Goal: Task Accomplishment & Management: Manage account settings

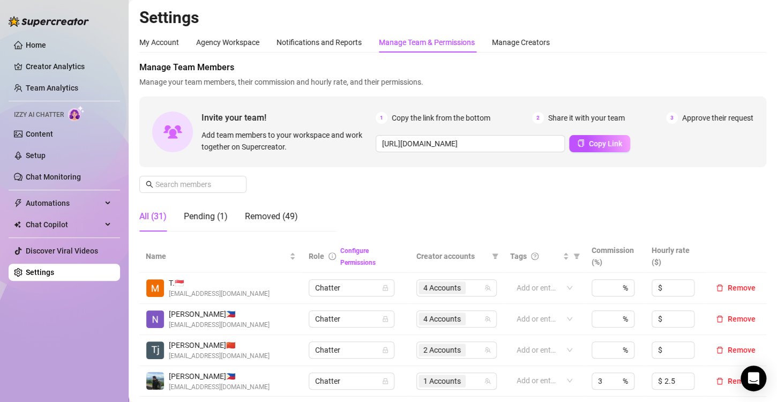
scroll to position [233, 0]
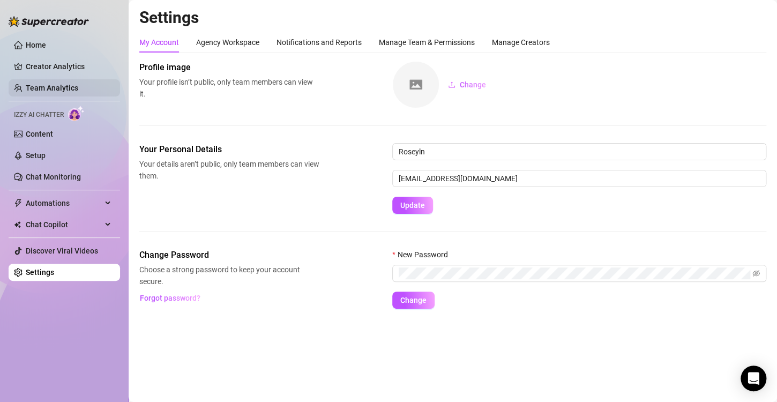
click at [55, 87] on link "Team Analytics" at bounding box center [52, 88] width 53 height 9
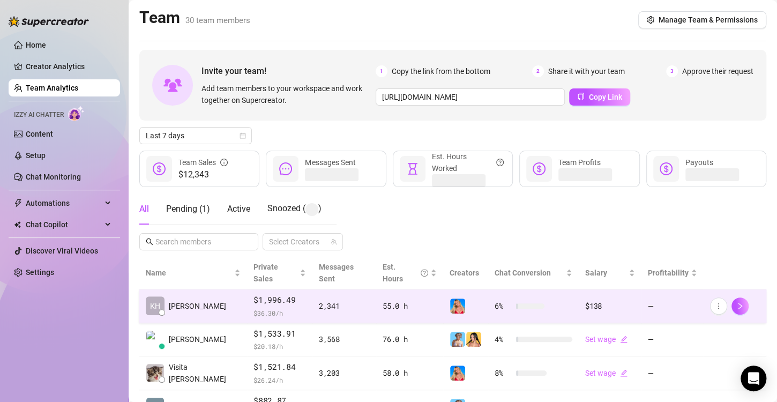
click at [450, 299] on img at bounding box center [457, 306] width 15 height 15
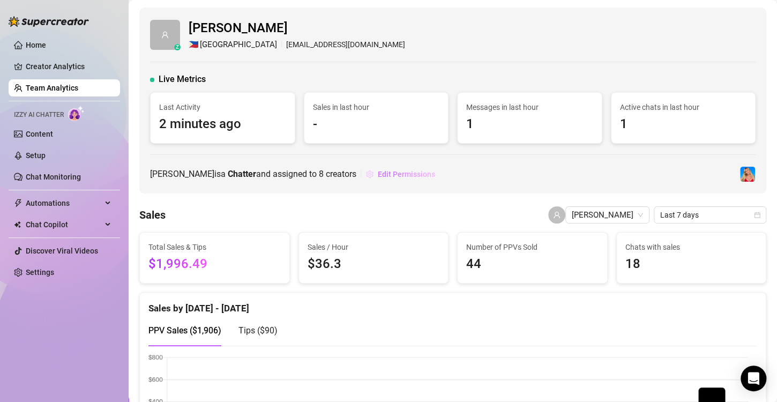
click at [378, 173] on span "Edit Permissions" at bounding box center [406, 174] width 57 height 9
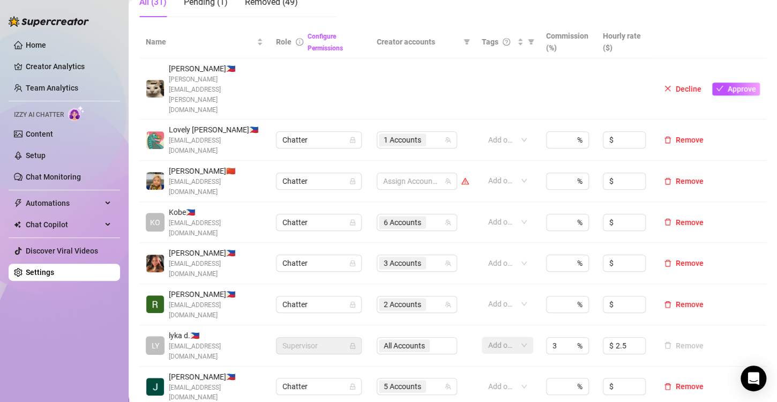
scroll to position [268, 0]
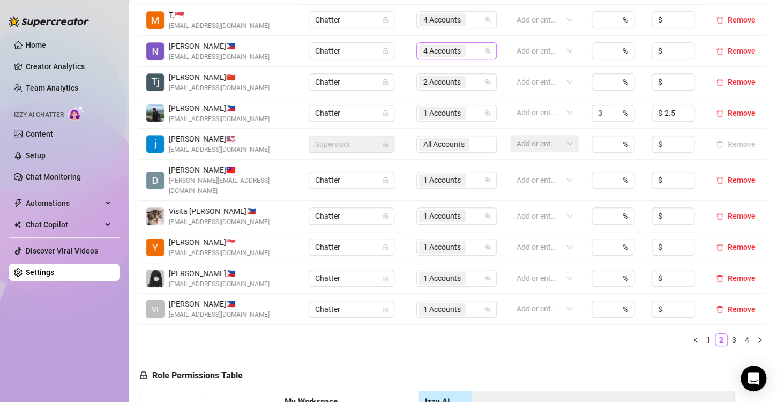
click at [431, 58] on div "4 Accounts" at bounding box center [457, 50] width 80 height 17
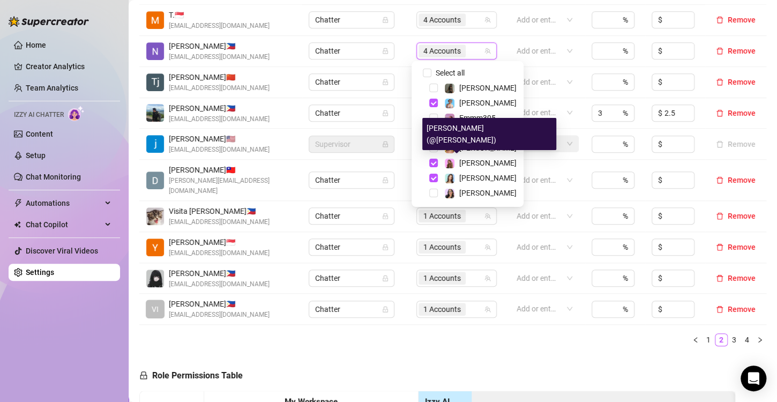
click at [439, 146] on div "[PERSON_NAME] (@[PERSON_NAME])" at bounding box center [490, 134] width 134 height 32
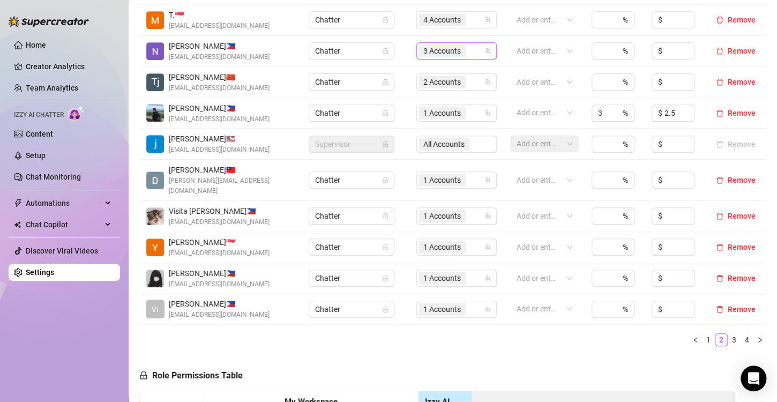
click at [424, 51] on span "3 Accounts" at bounding box center [443, 51] width 38 height 12
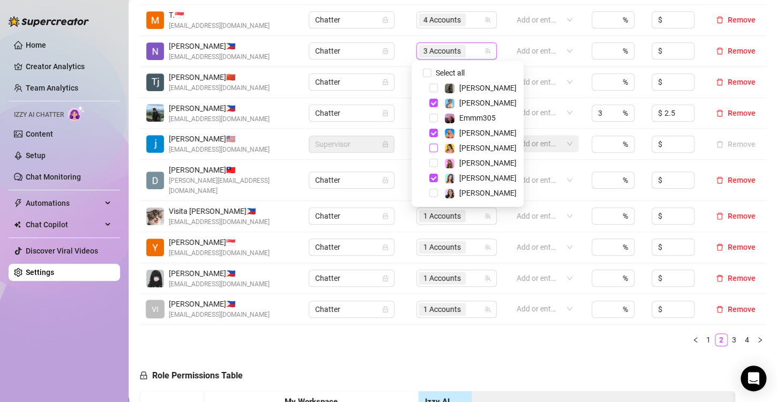
click at [434, 148] on span "Select tree node" at bounding box center [433, 148] width 9 height 9
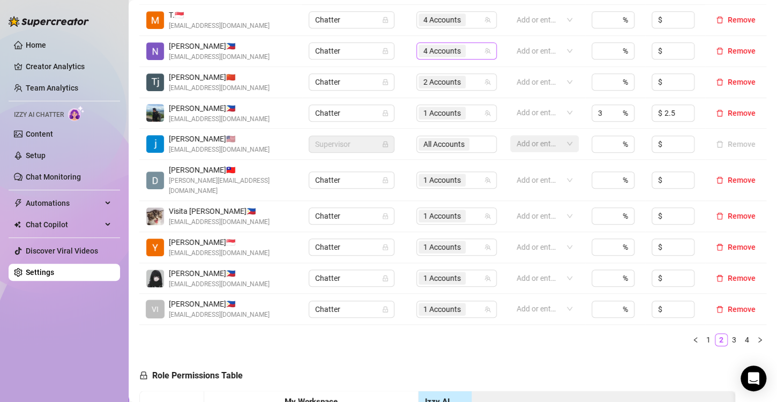
click at [430, 50] on span "4 Accounts" at bounding box center [443, 51] width 38 height 12
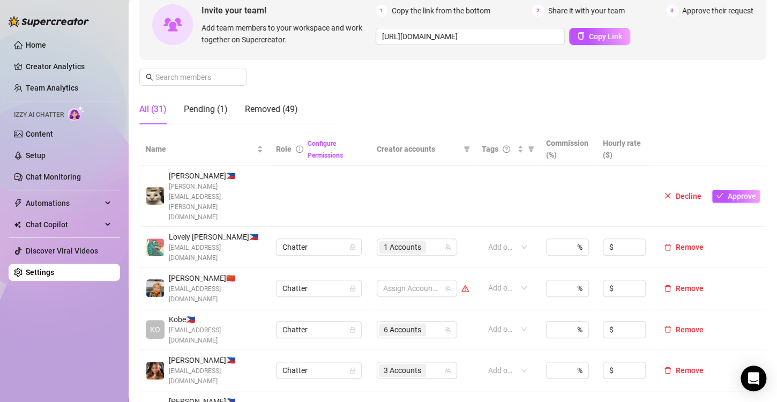
scroll to position [268, 0]
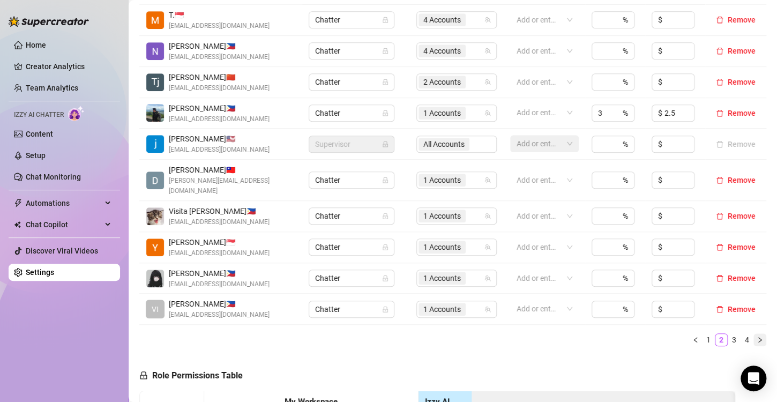
click at [754, 334] on button "button" at bounding box center [760, 340] width 13 height 13
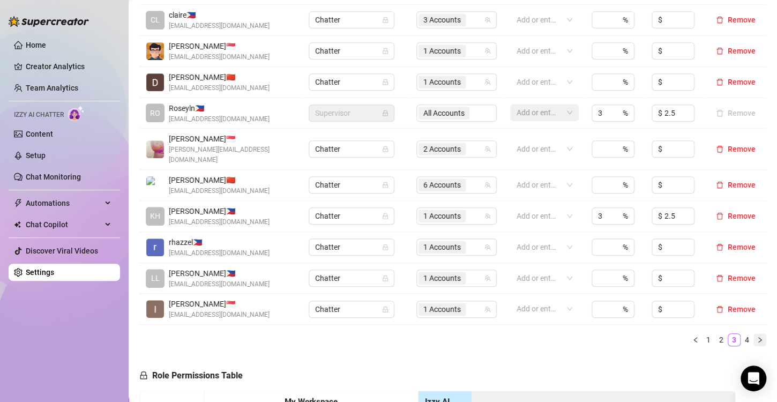
click at [757, 337] on icon "right" at bounding box center [760, 340] width 6 height 6
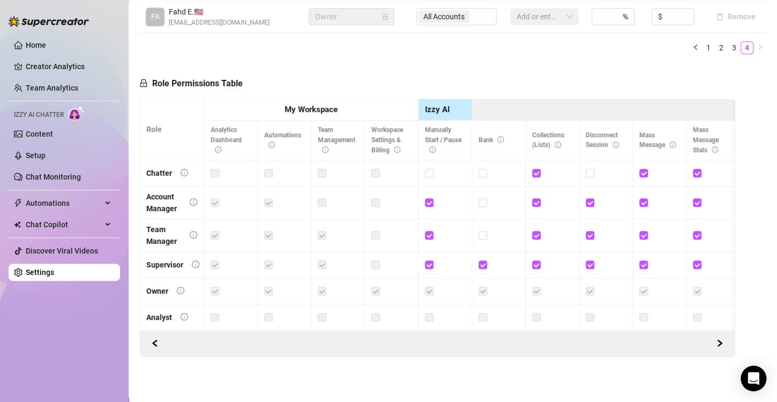
scroll to position [225, 0]
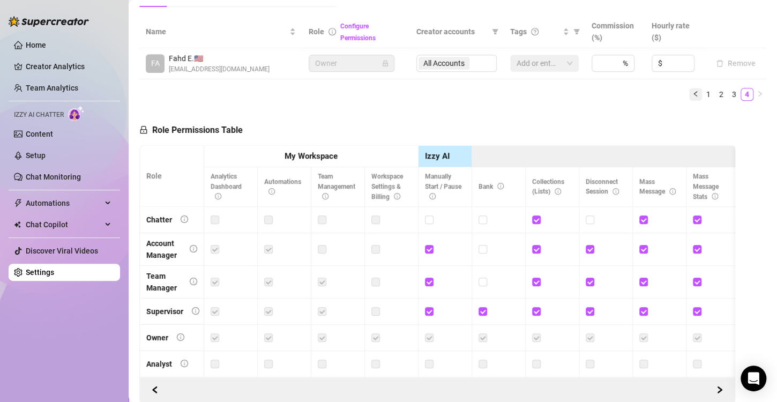
click at [693, 95] on icon "left" at bounding box center [696, 94] width 6 height 6
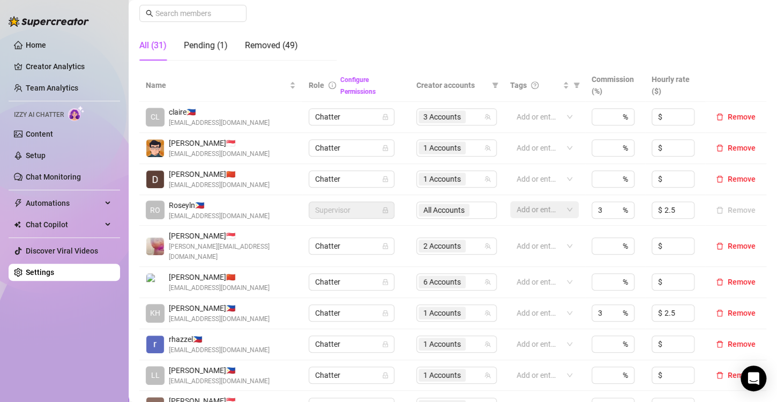
scroll to position [278, 0]
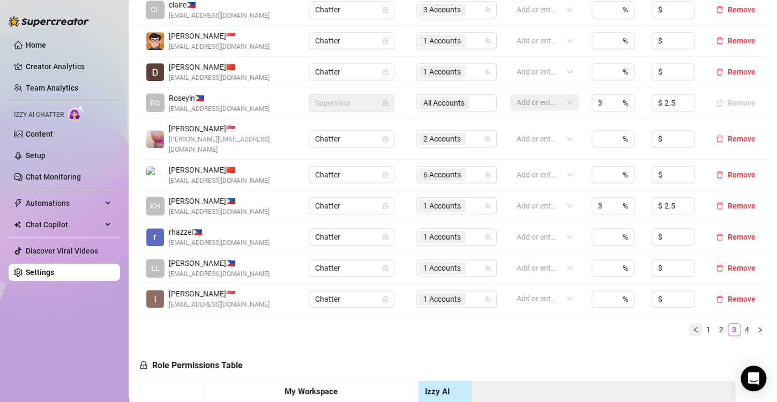
click at [693, 327] on icon "left" at bounding box center [696, 330] width 6 height 6
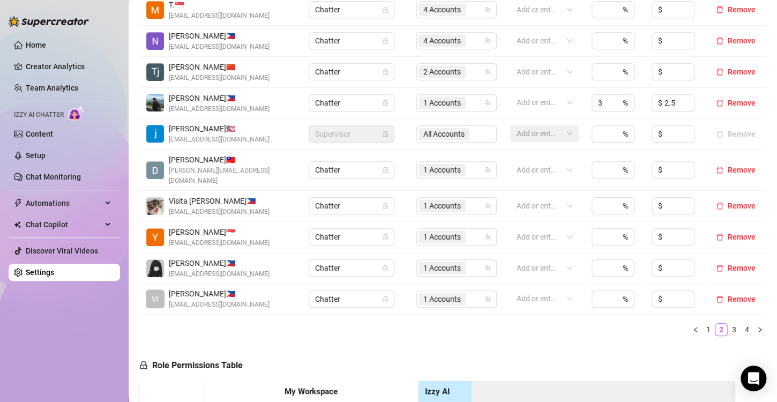
scroll to position [225, 0]
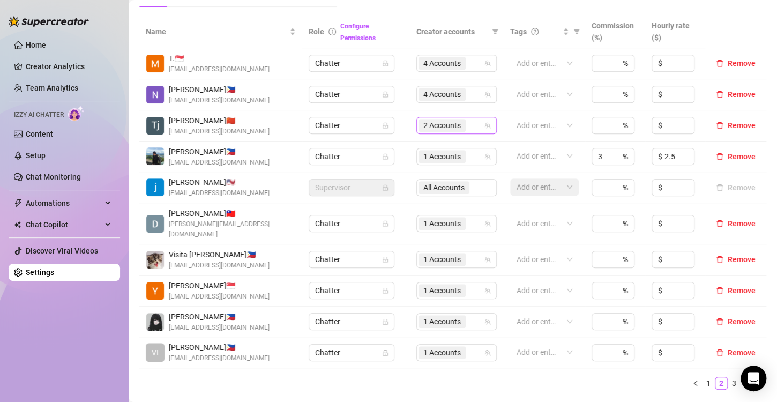
click at [426, 124] on span "2 Accounts" at bounding box center [443, 126] width 38 height 12
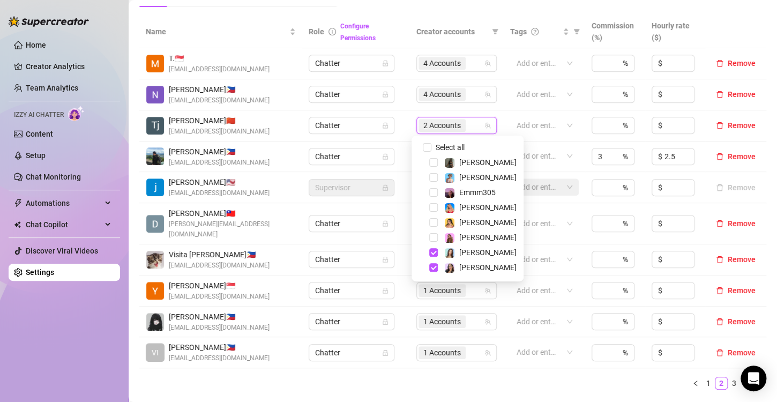
click at [432, 257] on div "[PERSON_NAME]" at bounding box center [467, 252] width 107 height 13
click at [435, 266] on span "Select tree node" at bounding box center [433, 267] width 9 height 9
click at [433, 249] on span "Select tree node" at bounding box center [433, 252] width 9 height 9
click at [421, 377] on ul "1 2 3 4" at bounding box center [452, 383] width 627 height 13
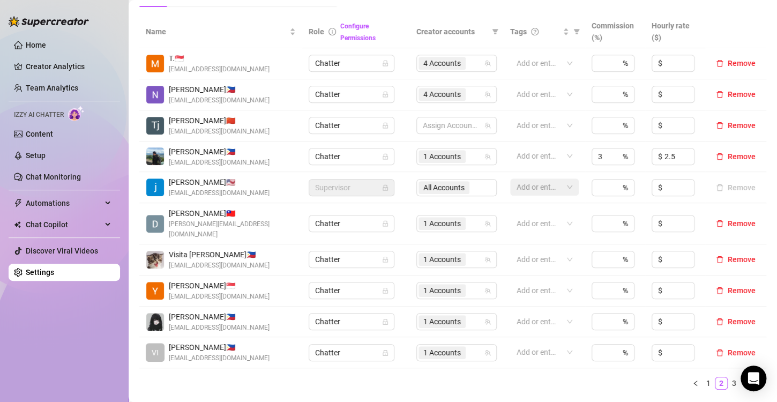
click at [332, 383] on div "Name Role Configure Permissions Creator accounts Tags Commission (%) Hourly rat…" at bounding box center [452, 207] width 627 height 383
click at [691, 377] on button "button" at bounding box center [696, 383] width 13 height 13
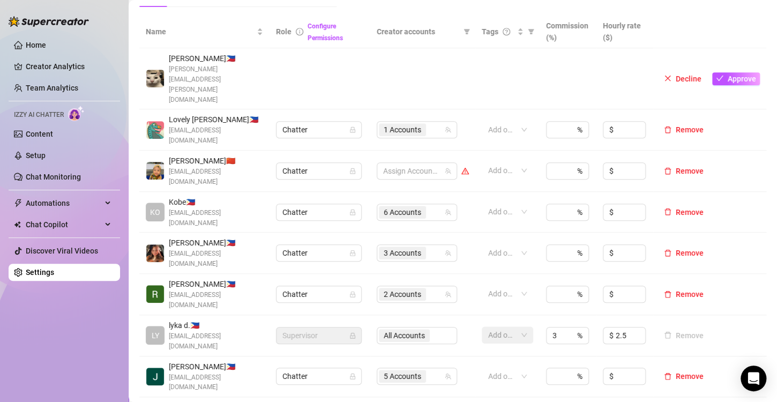
scroll to position [332, 0]
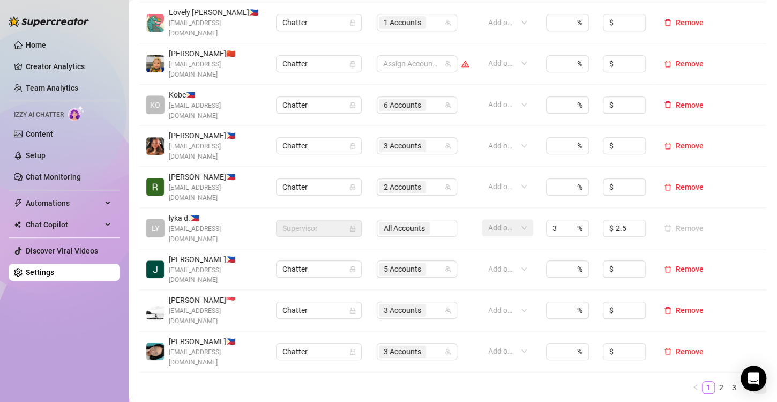
click at [754, 381] on button "button" at bounding box center [760, 387] width 13 height 13
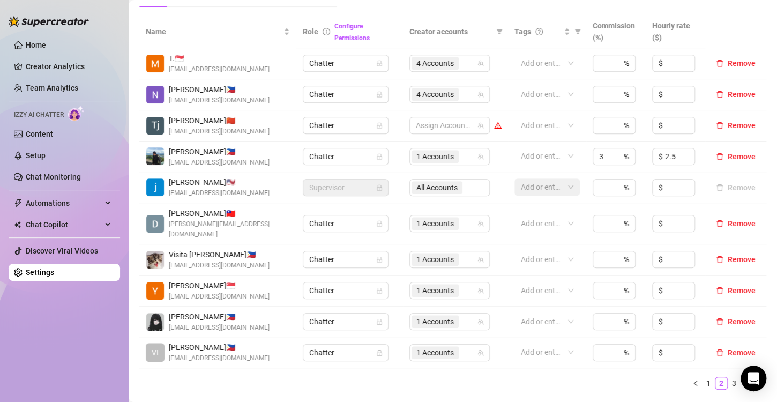
scroll to position [278, 0]
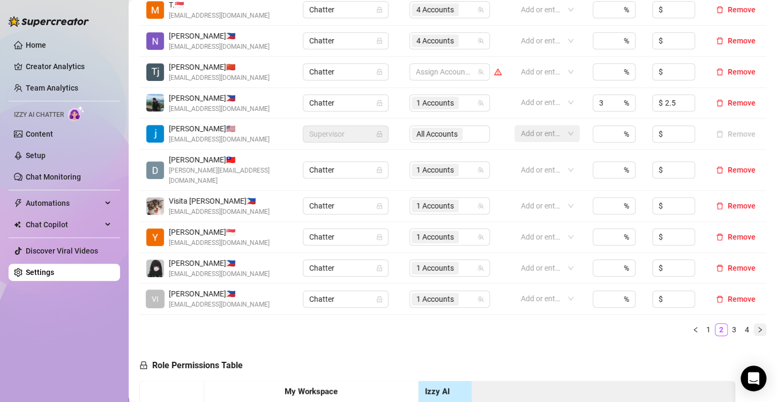
click at [757, 327] on icon "right" at bounding box center [760, 330] width 6 height 6
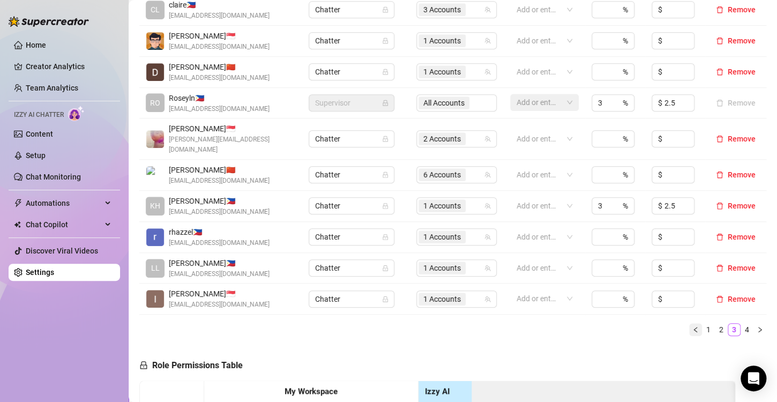
click at [693, 327] on icon "left" at bounding box center [696, 330] width 6 height 6
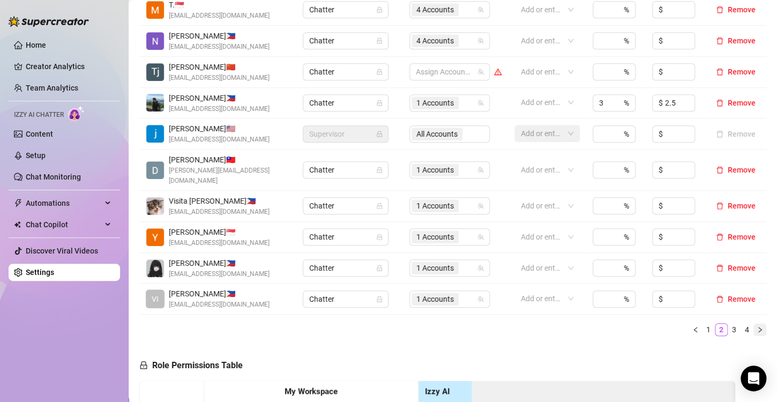
click at [757, 327] on icon "right" at bounding box center [760, 330] width 6 height 6
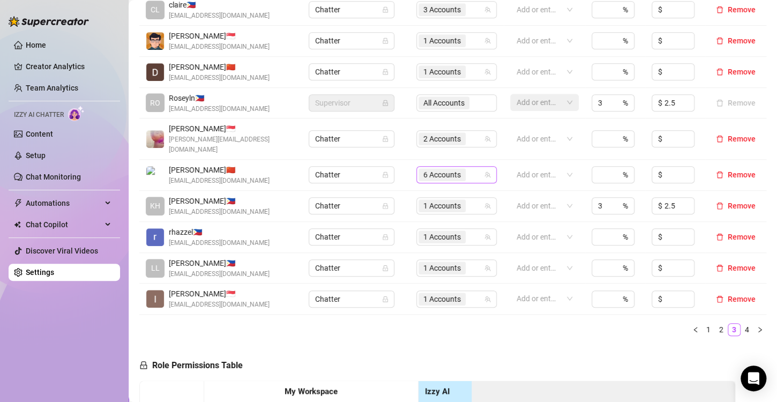
click at [419, 168] on span "6 Accounts" at bounding box center [442, 174] width 47 height 13
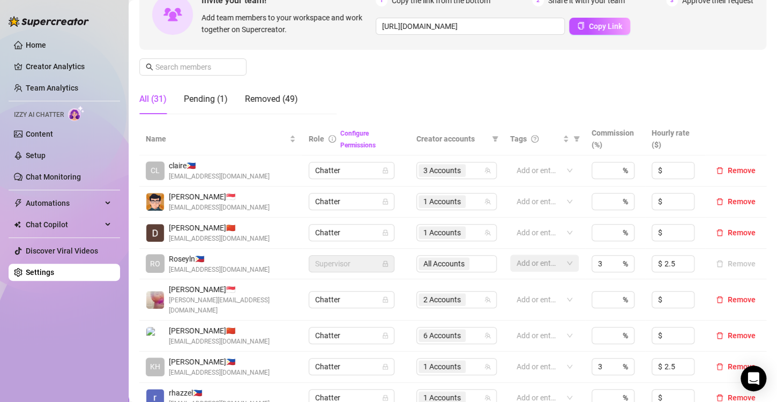
scroll to position [332, 0]
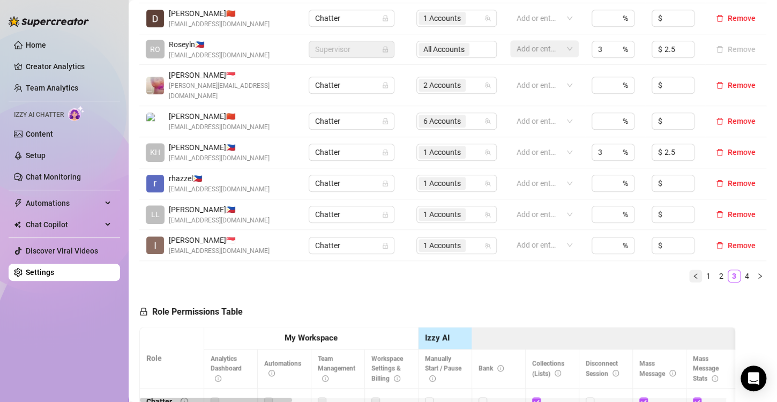
click at [690, 270] on button "button" at bounding box center [696, 276] width 13 height 13
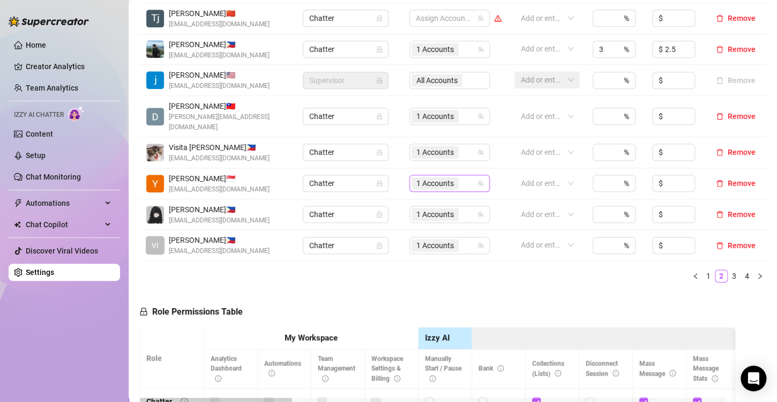
click at [420, 177] on span "1 Accounts" at bounding box center [436, 183] width 38 height 12
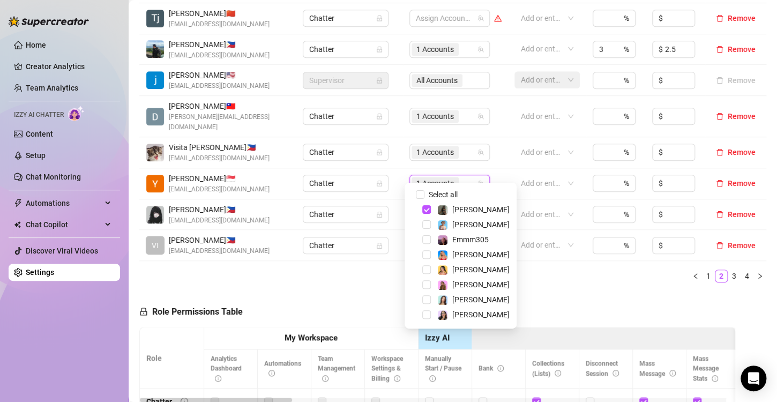
click at [426, 229] on div "[PERSON_NAME]" at bounding box center [461, 224] width 107 height 13
click at [425, 223] on span "Select tree node" at bounding box center [427, 224] width 9 height 9
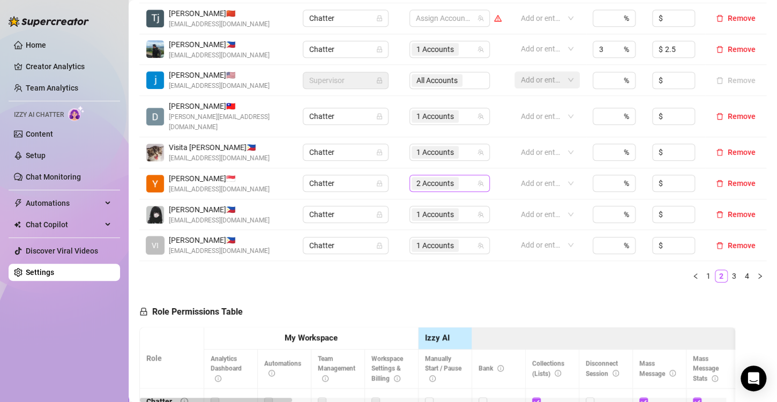
click at [417, 177] on span "2 Accounts" at bounding box center [436, 183] width 38 height 12
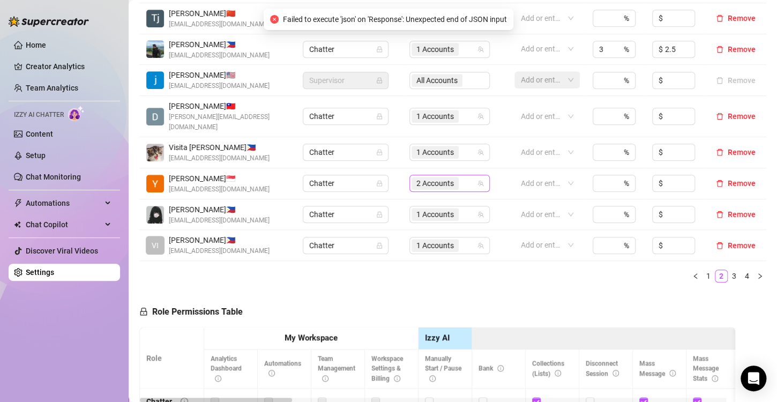
click at [421, 177] on span "2 Accounts" at bounding box center [436, 183] width 38 height 12
